Goal: Navigation & Orientation: Find specific page/section

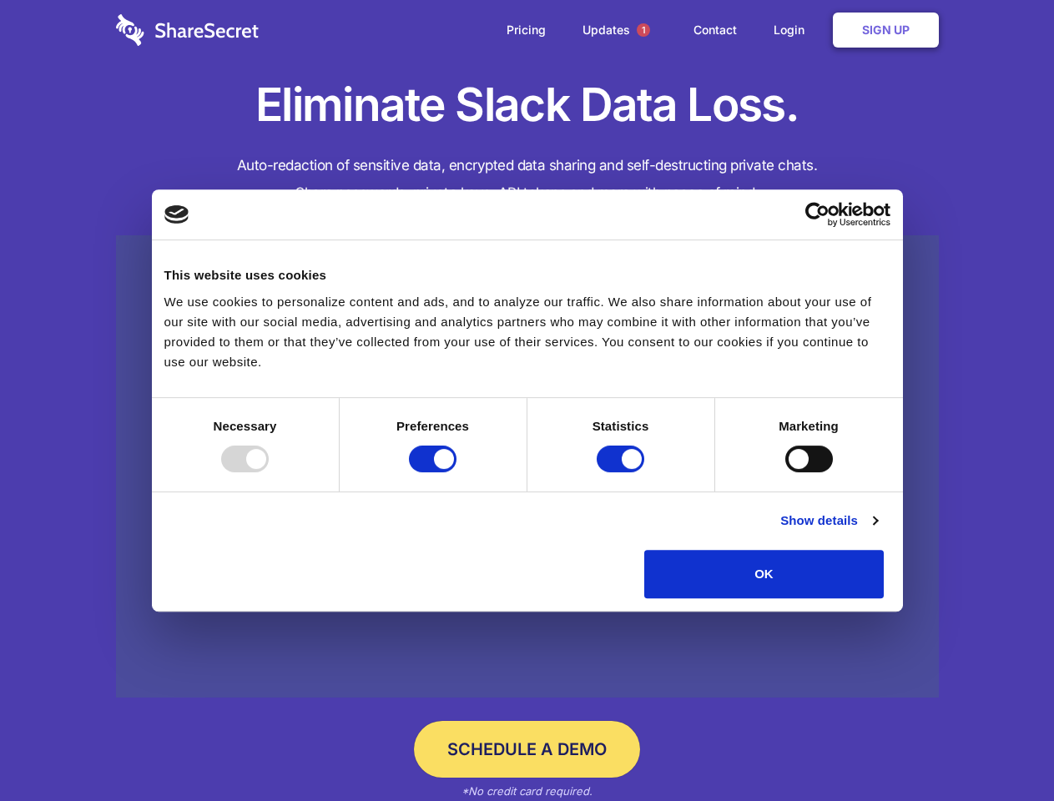
click at [269, 472] on div at bounding box center [245, 459] width 48 height 27
click at [457, 472] on input "Preferences" at bounding box center [433, 459] width 48 height 27
checkbox input "false"
click at [623, 472] on input "Statistics" at bounding box center [621, 459] width 48 height 27
checkbox input "false"
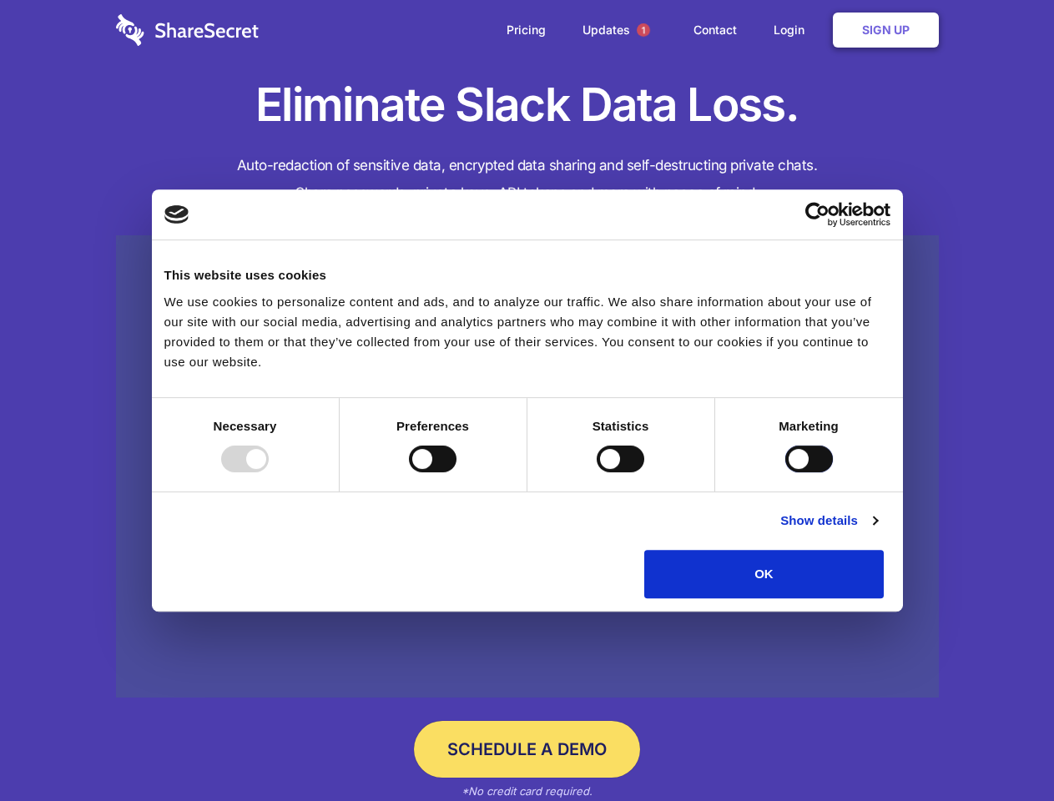
click at [785, 472] on input "Marketing" at bounding box center [809, 459] width 48 height 27
checkbox input "true"
click at [877, 531] on link "Show details" at bounding box center [828, 521] width 97 height 20
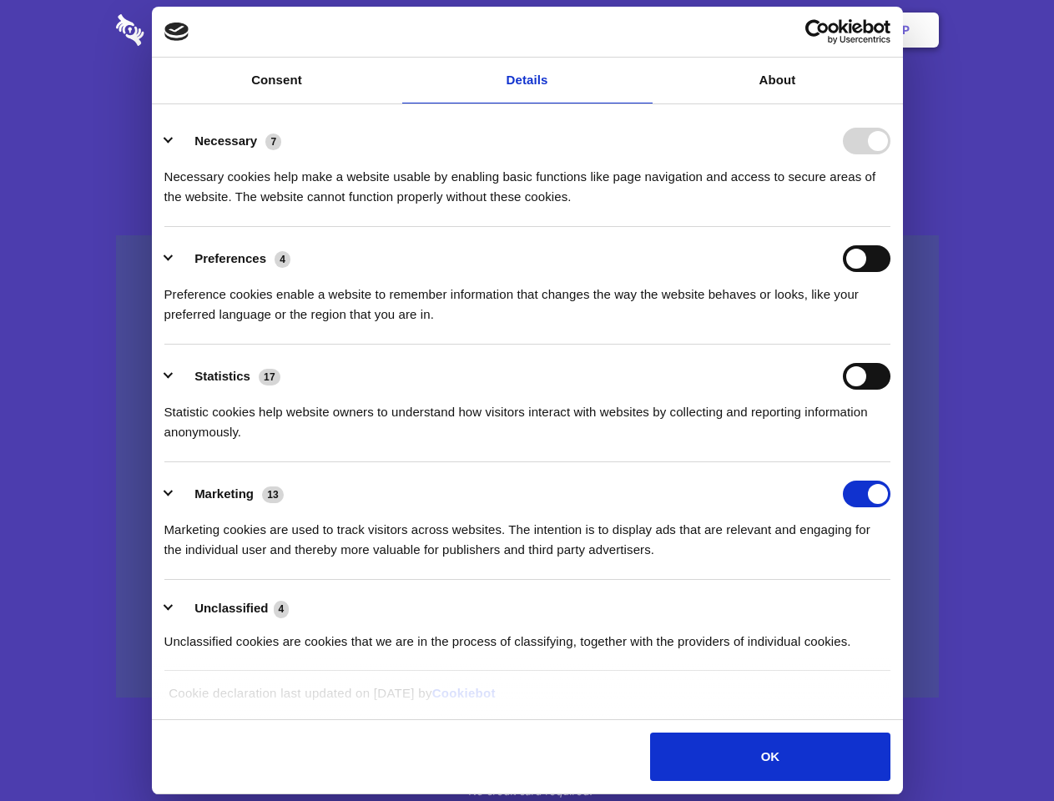
click at [891, 207] on div "Necessary 7 Necessary cookies help make a website usable by enabling basic func…" at bounding box center [527, 167] width 726 height 79
click at [643, 30] on span "1" at bounding box center [643, 29] width 13 height 13
